Goal: Information Seeking & Learning: Learn about a topic

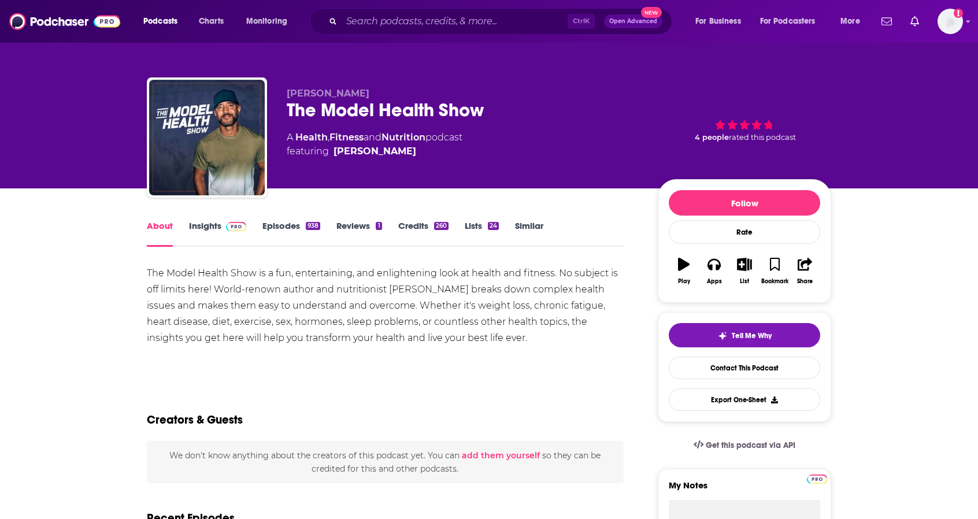
click at [206, 228] on link "Insights" at bounding box center [217, 233] width 57 height 27
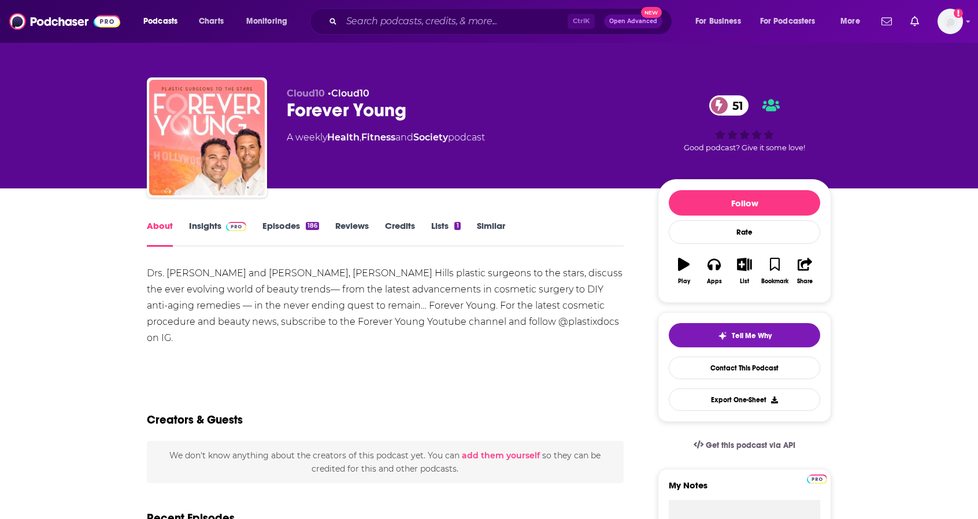
click at [210, 227] on link "Insights" at bounding box center [217, 233] width 57 height 27
